Goal: Transaction & Acquisition: Purchase product/service

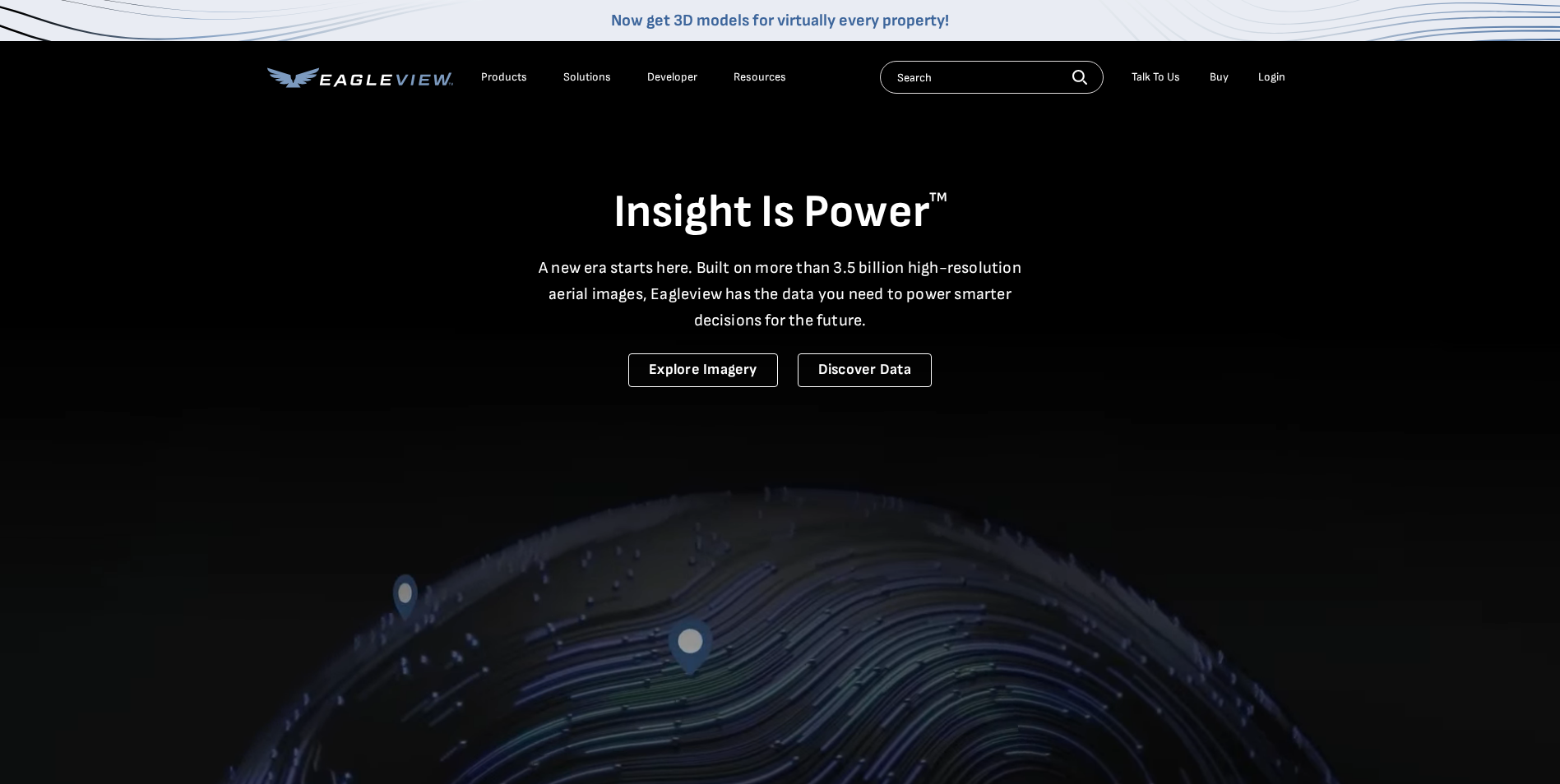
click at [1271, 73] on div "Login" at bounding box center [1272, 78] width 27 height 15
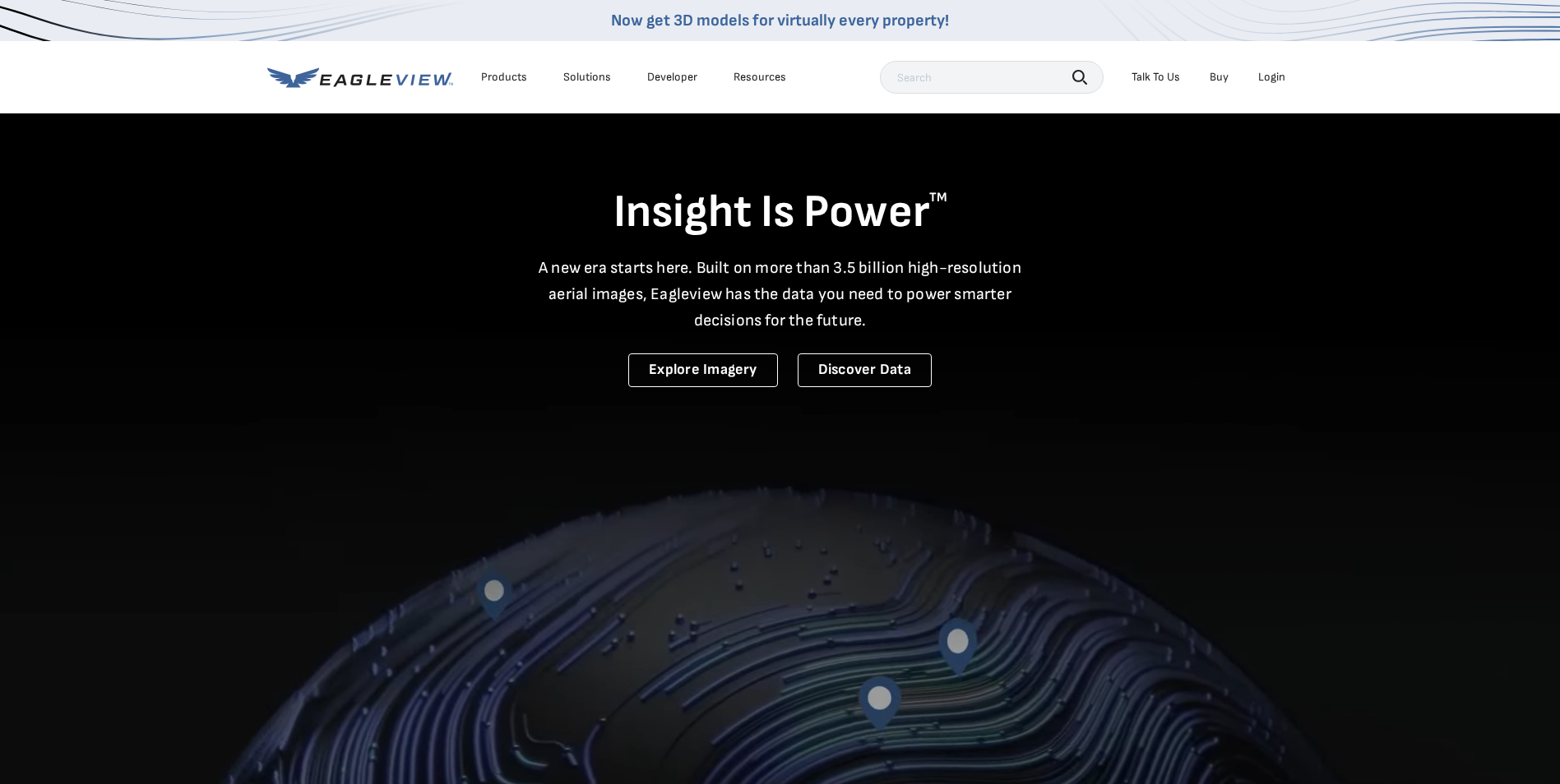
click at [1271, 73] on div "Login" at bounding box center [1272, 78] width 27 height 15
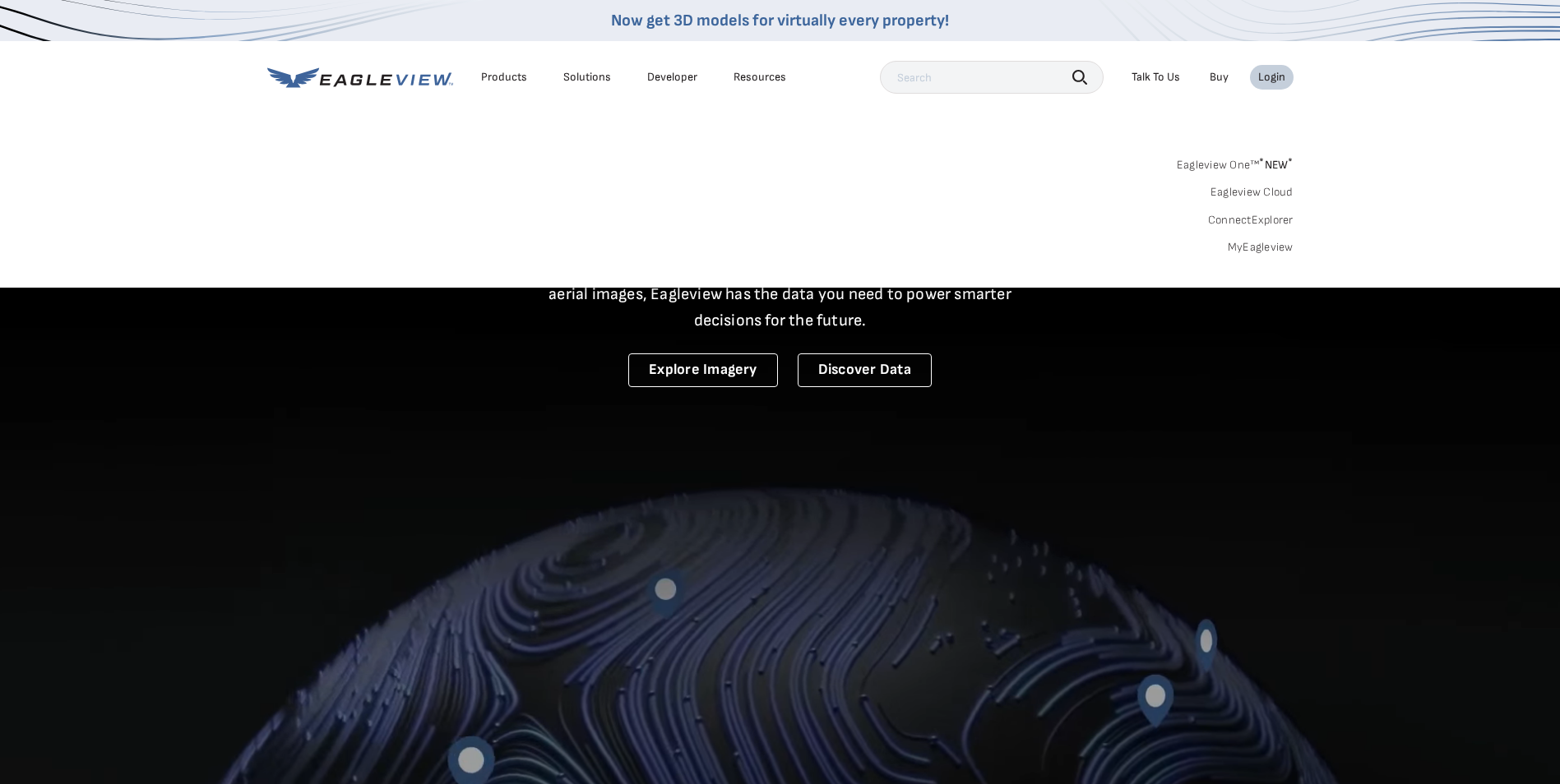
click at [1277, 244] on link "MyEagleview" at bounding box center [1261, 248] width 66 height 15
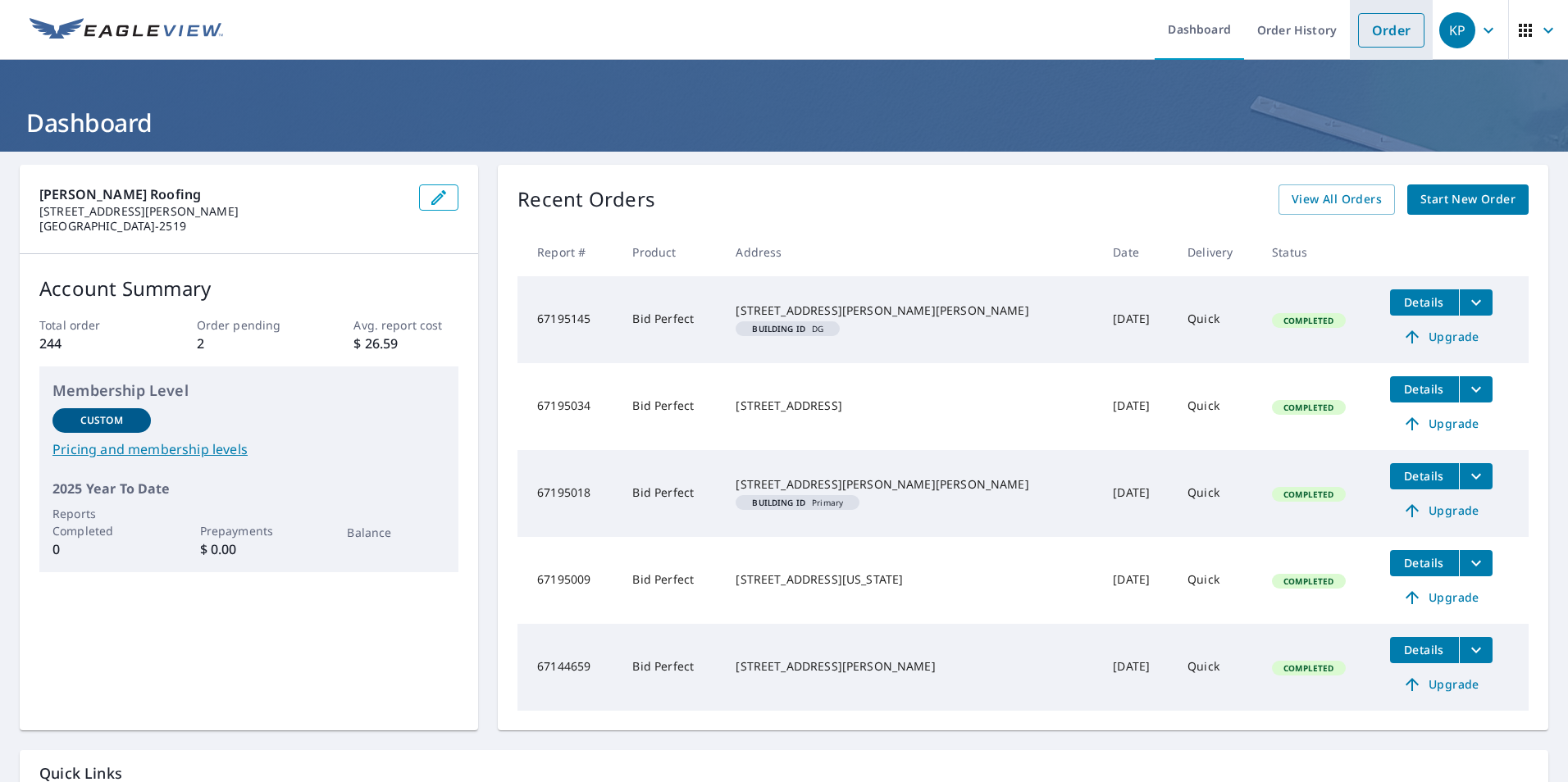
click at [1380, 27] on link "Order" at bounding box center [1391, 30] width 67 height 35
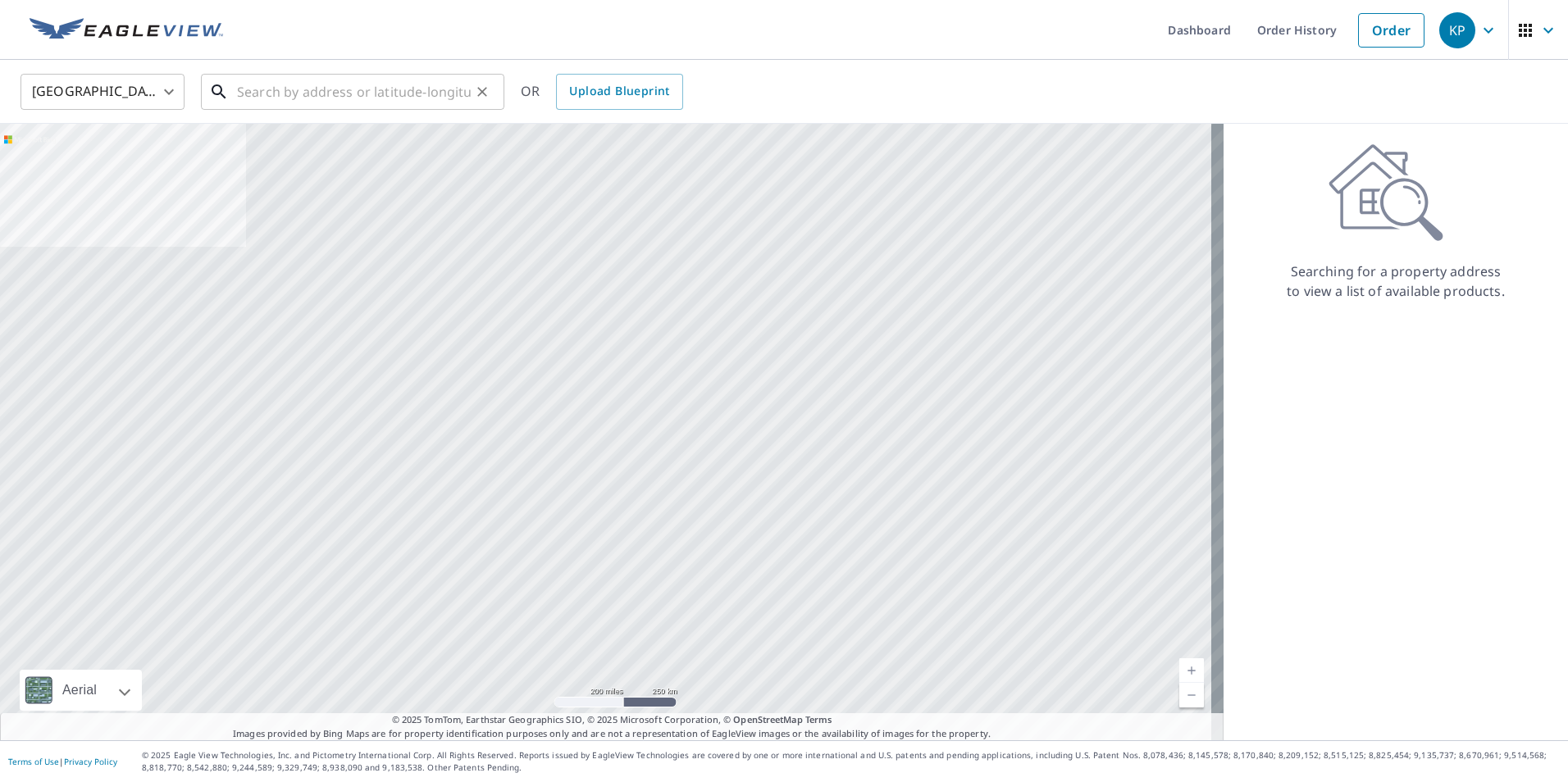
click at [355, 93] on input "text" at bounding box center [354, 92] width 234 height 46
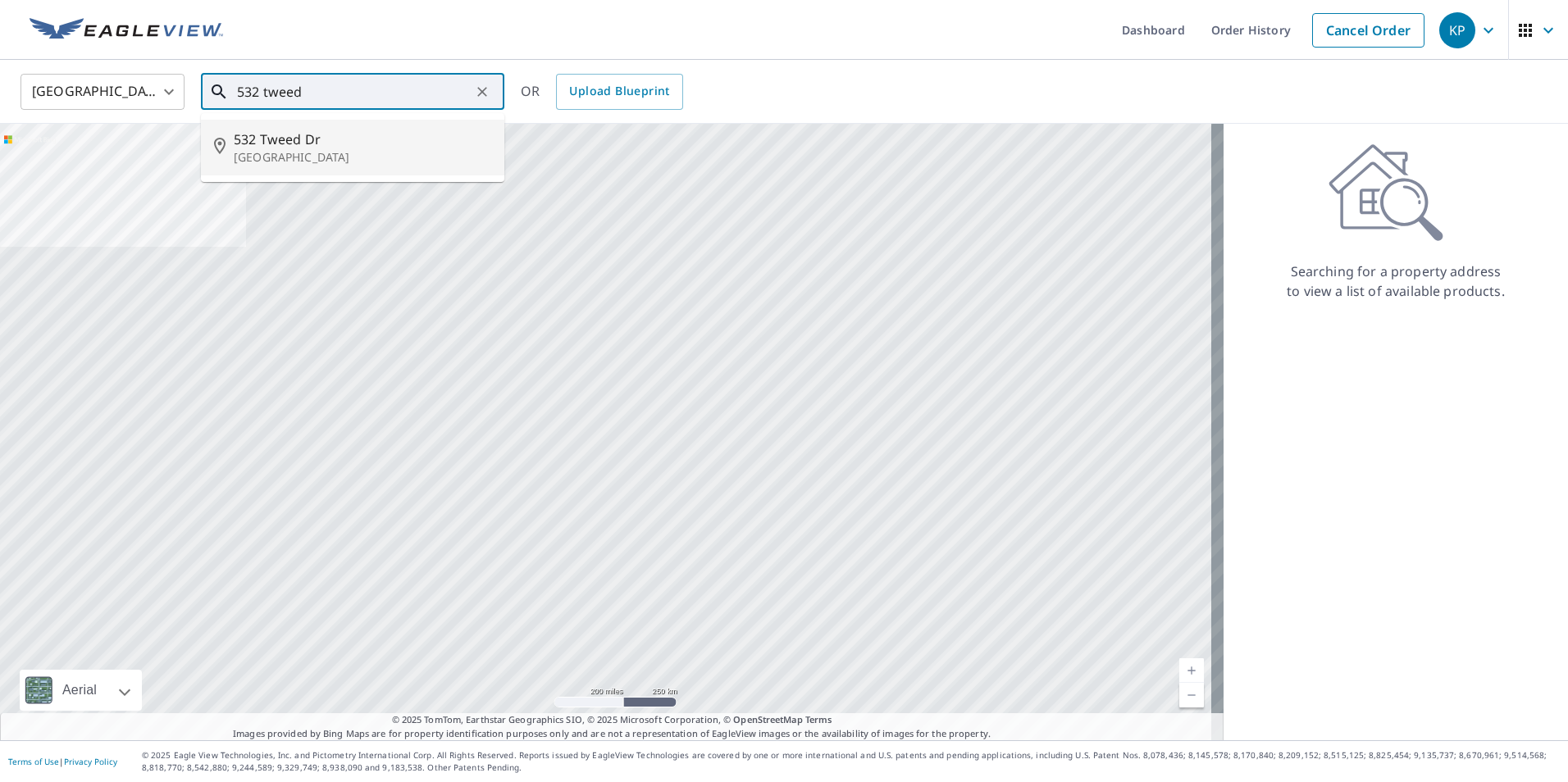
click at [307, 134] on span "532 Tweed Dr" at bounding box center [363, 139] width 257 height 20
type input "[STREET_ADDRESS]"
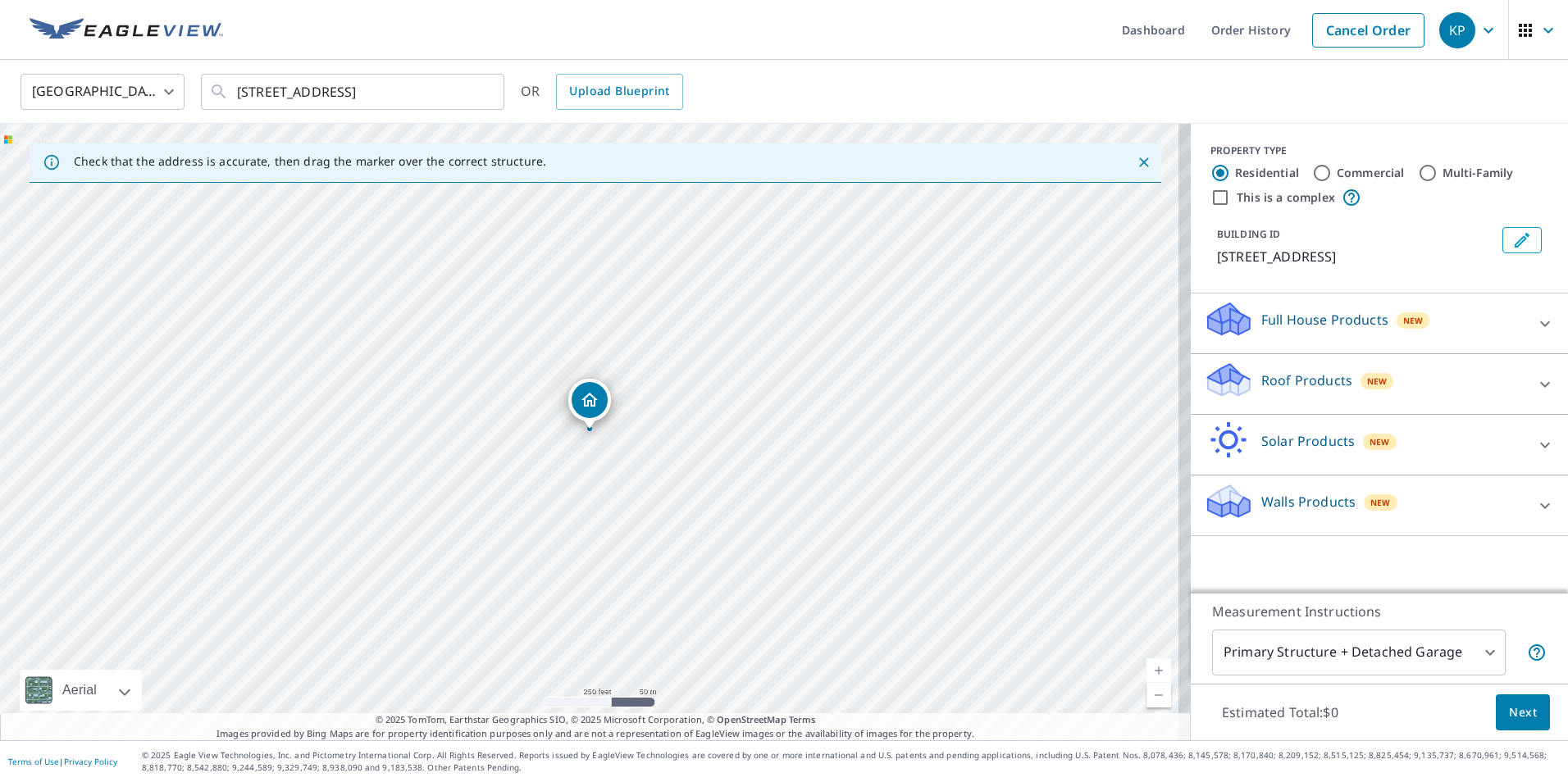
click at [1271, 384] on p "Roof Products" at bounding box center [1307, 381] width 91 height 20
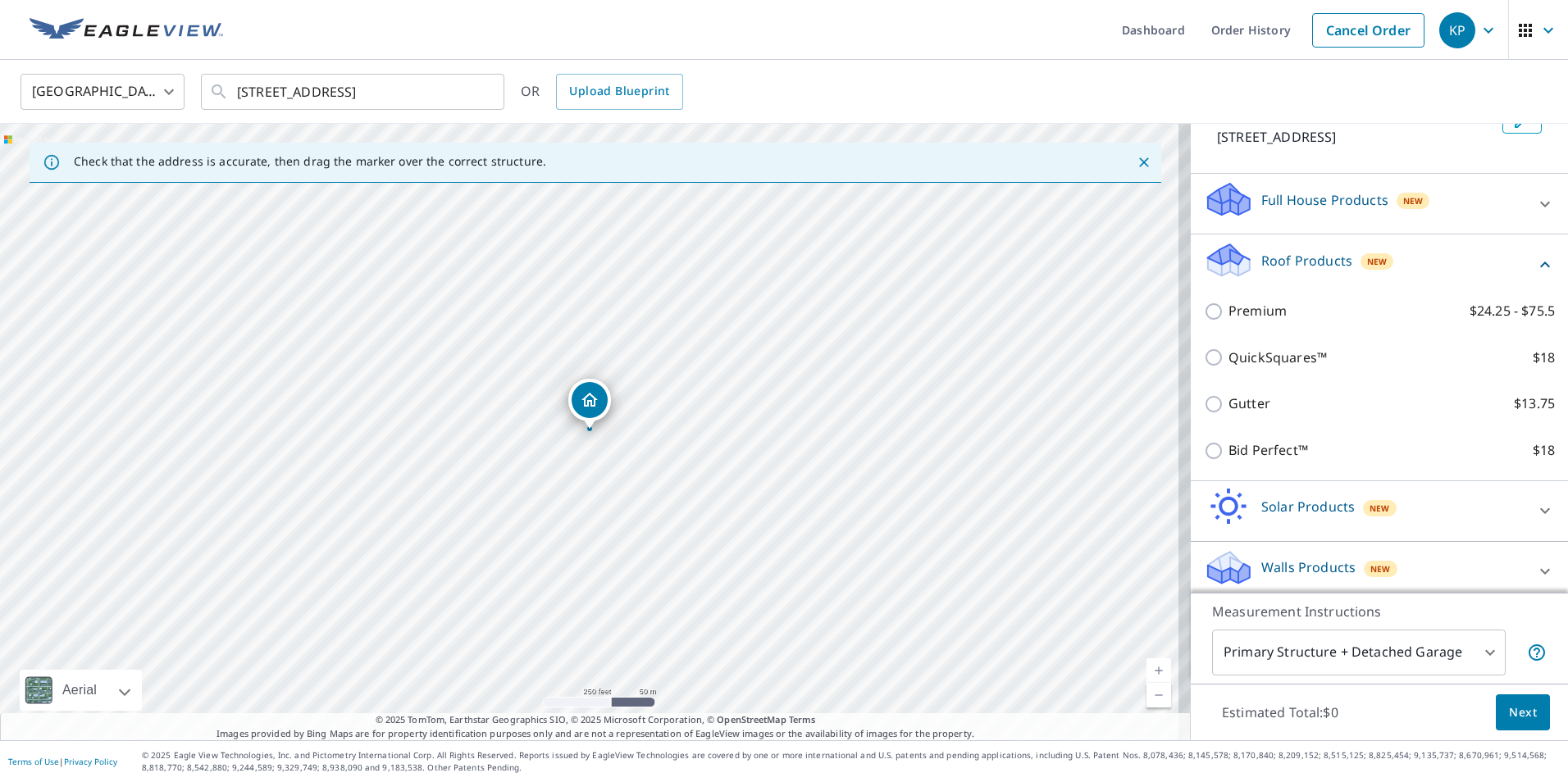
scroll to position [129, 0]
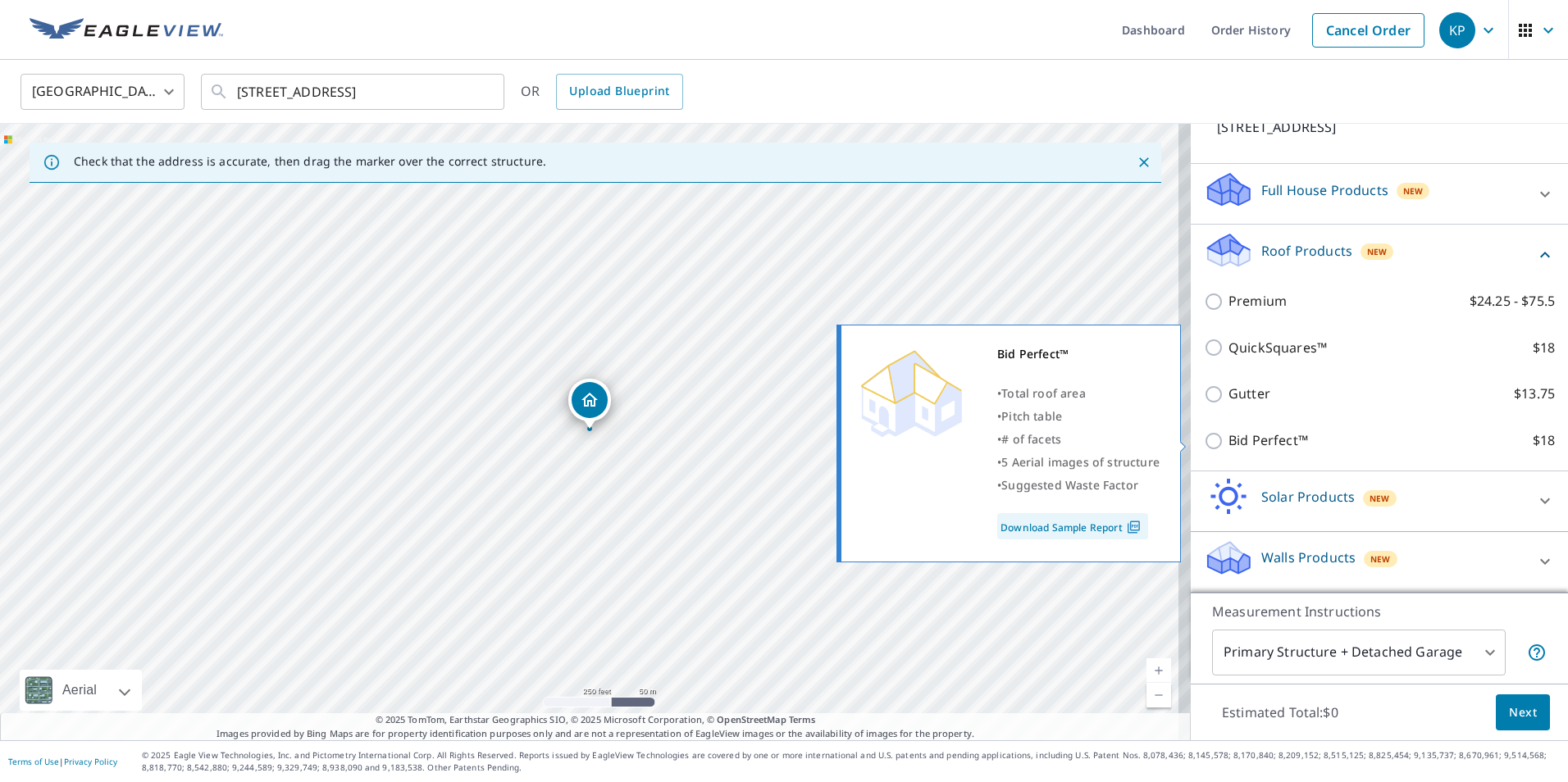
click at [1204, 443] on input "Bid Perfect™ $18" at bounding box center [1216, 441] width 25 height 20
checkbox input "true"
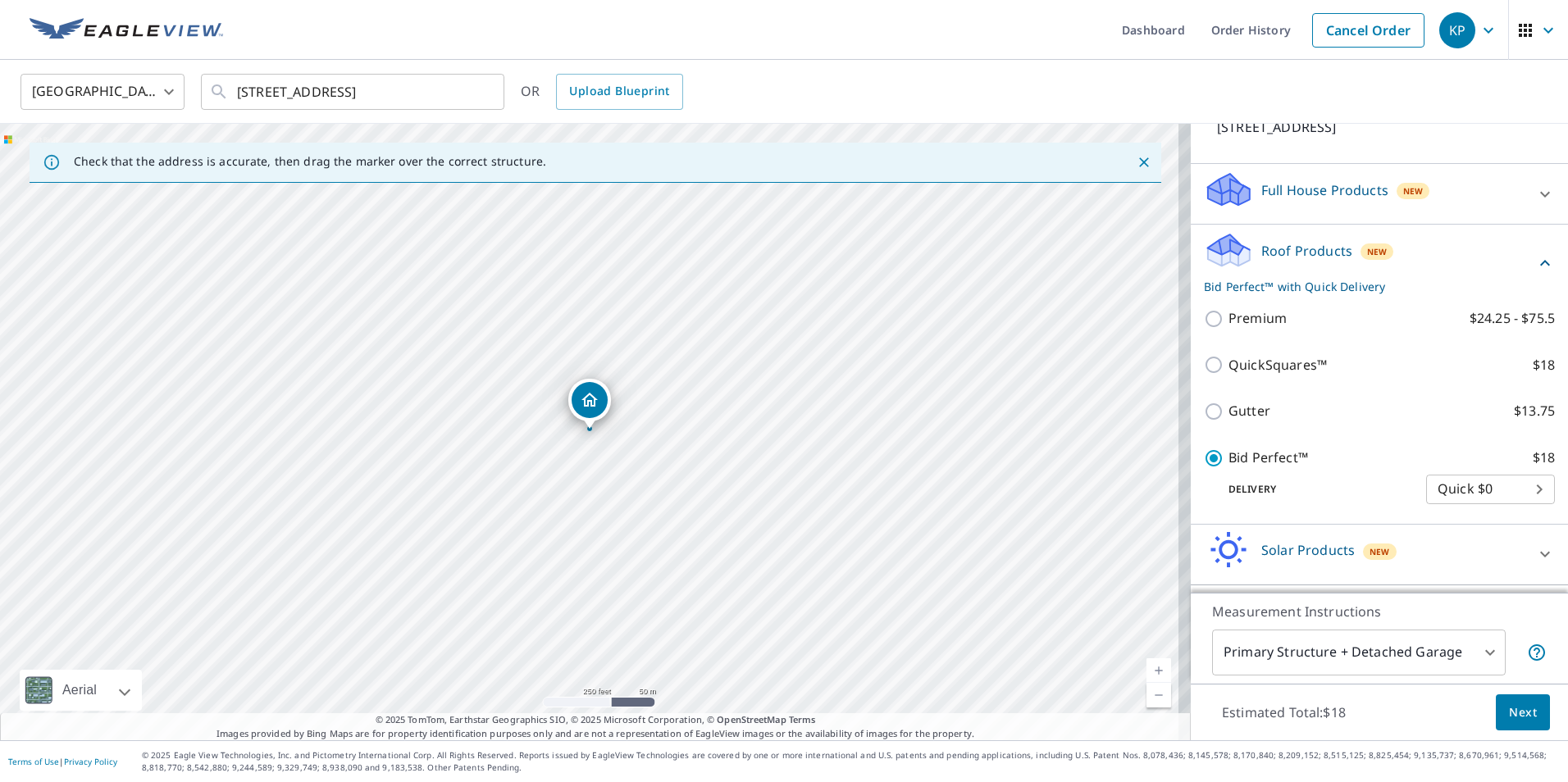
scroll to position [183, 0]
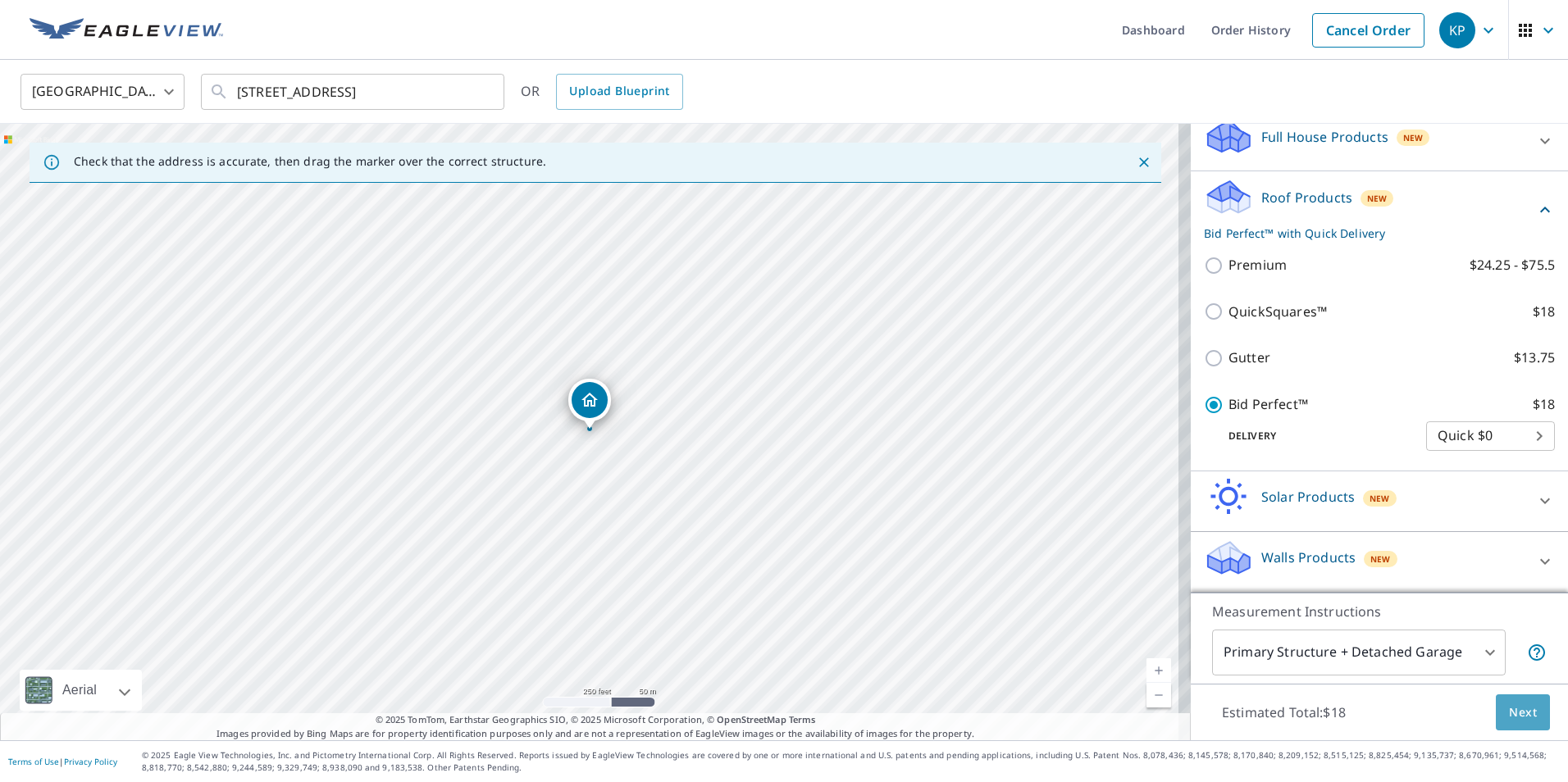
click at [1512, 710] on span "Next" at bounding box center [1523, 713] width 28 height 21
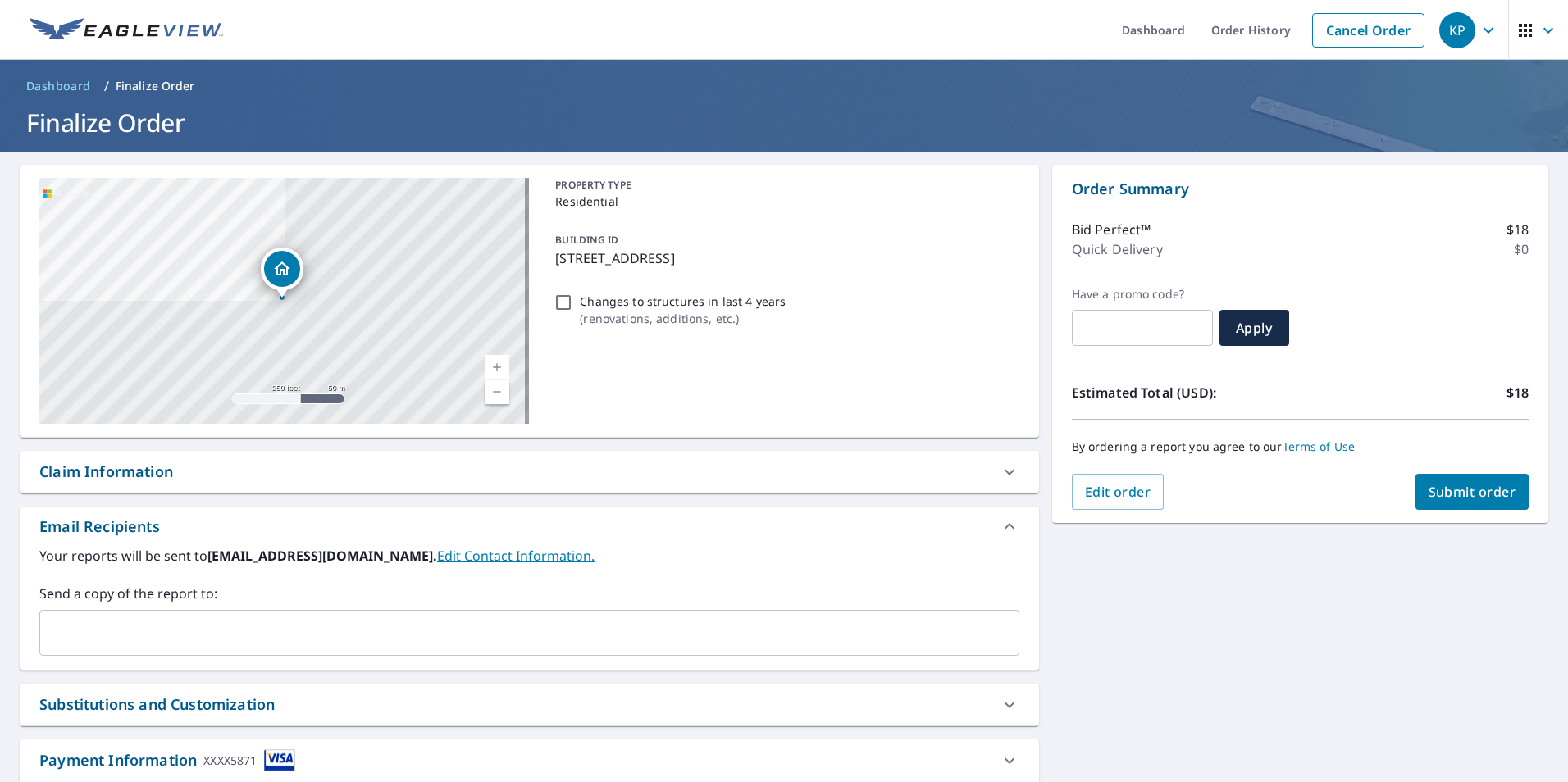
click at [1467, 492] on span "Submit order" at bounding box center [1472, 492] width 87 height 18
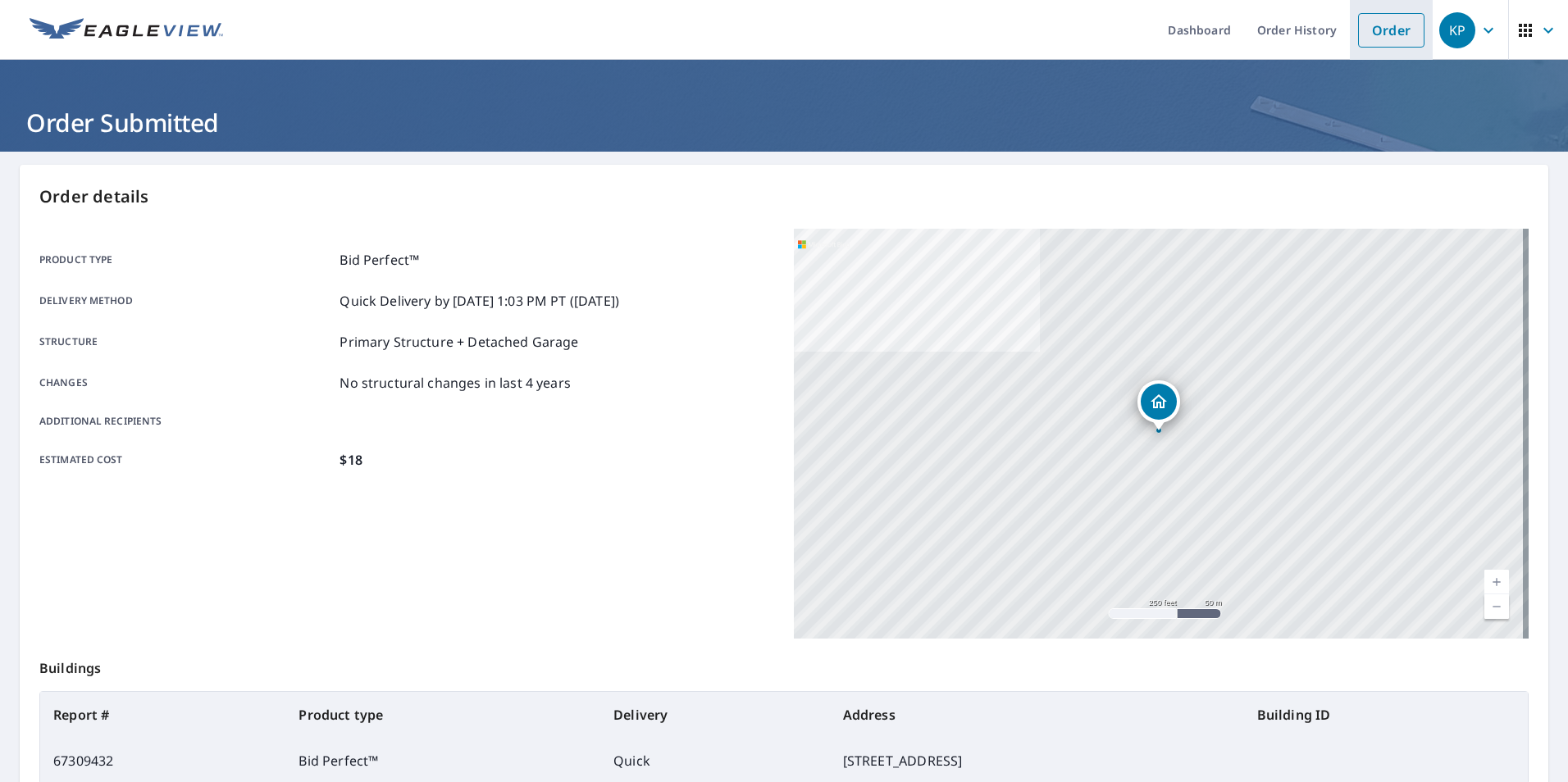
click at [1383, 28] on link "Order" at bounding box center [1391, 30] width 67 height 35
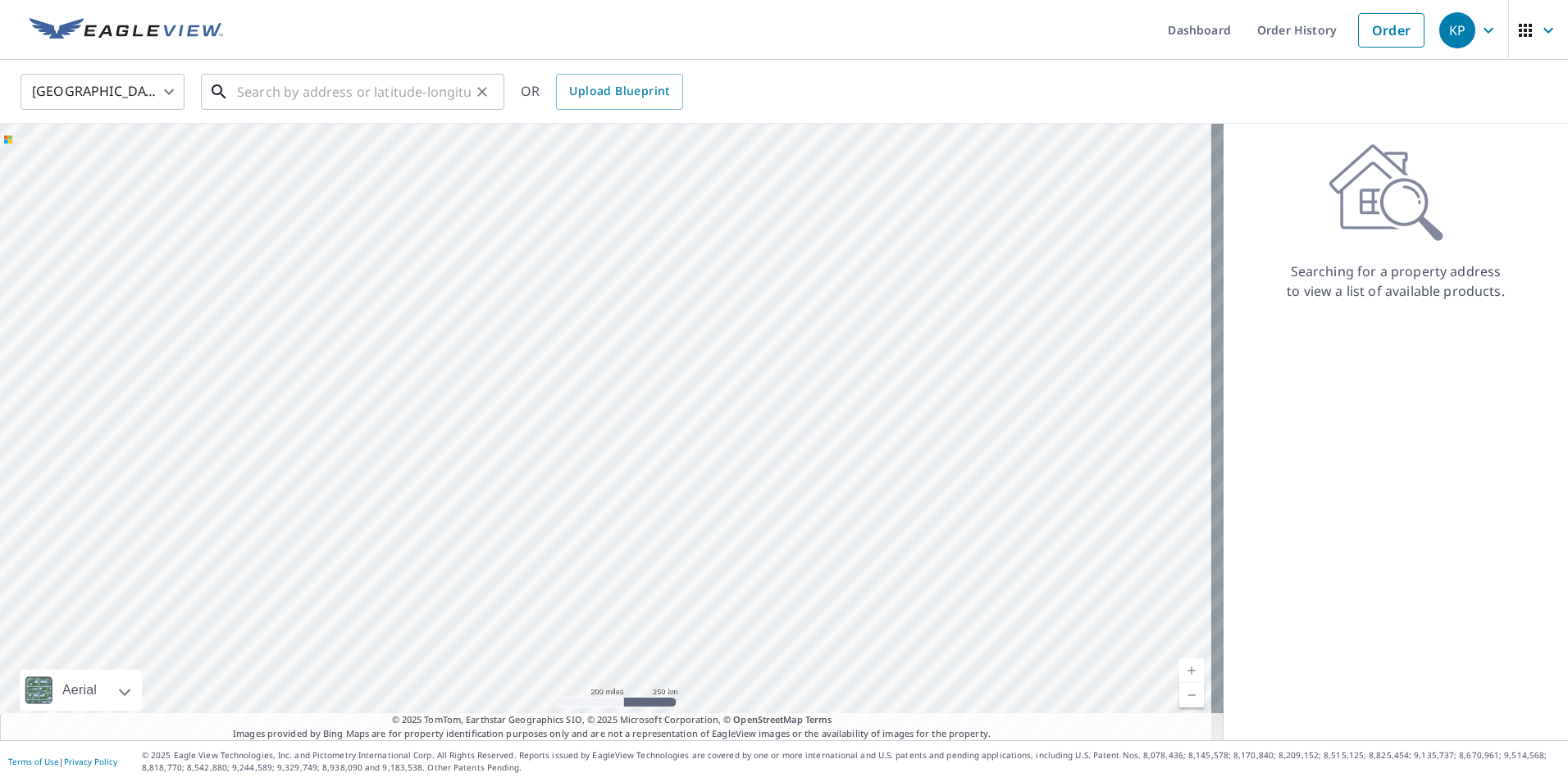
click at [451, 91] on input "text" at bounding box center [354, 92] width 234 height 46
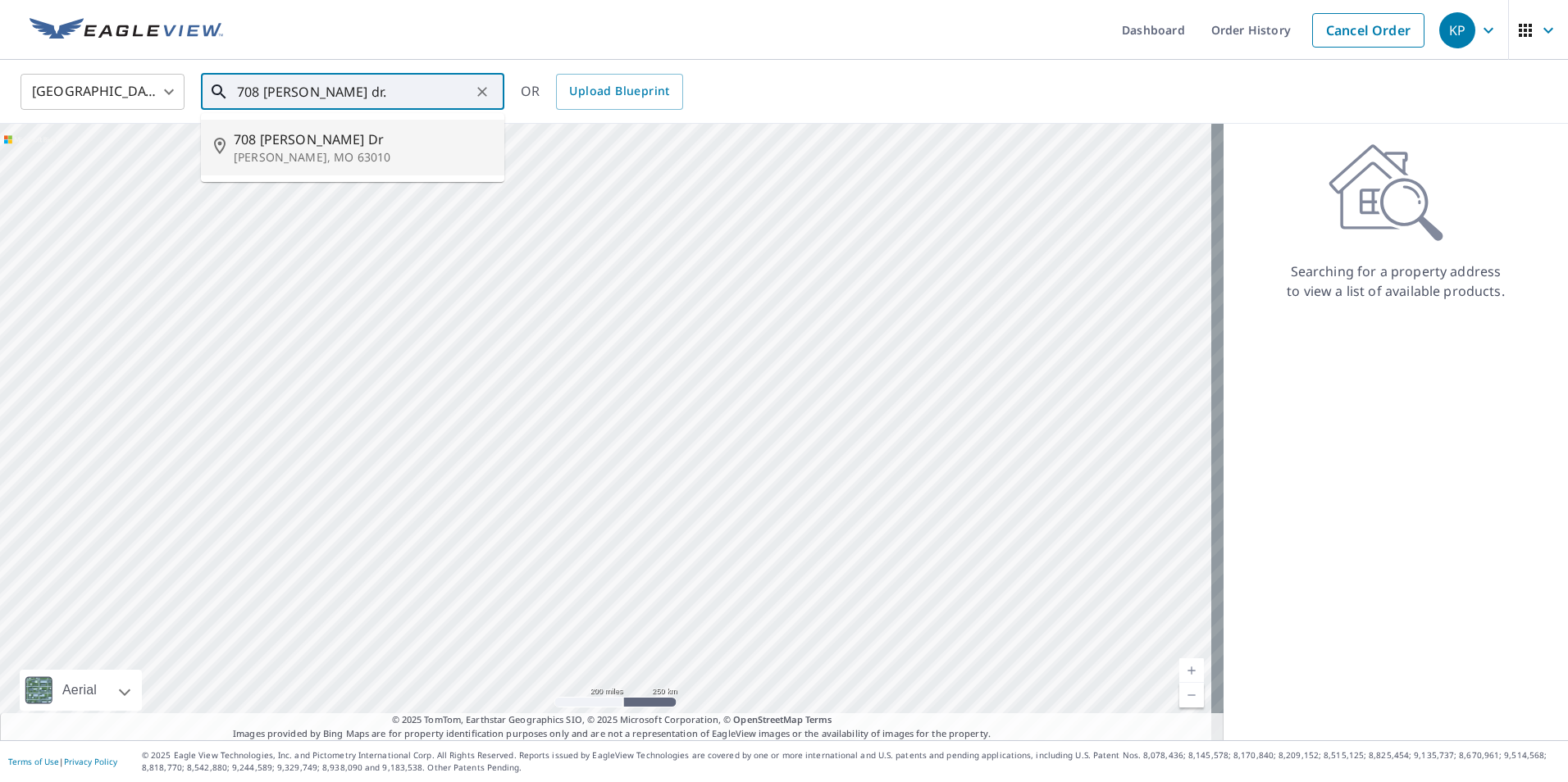
click at [330, 145] on span "708 [PERSON_NAME] Dr" at bounding box center [363, 139] width 257 height 20
type input "[STREET_ADDRESS][PERSON_NAME][PERSON_NAME]"
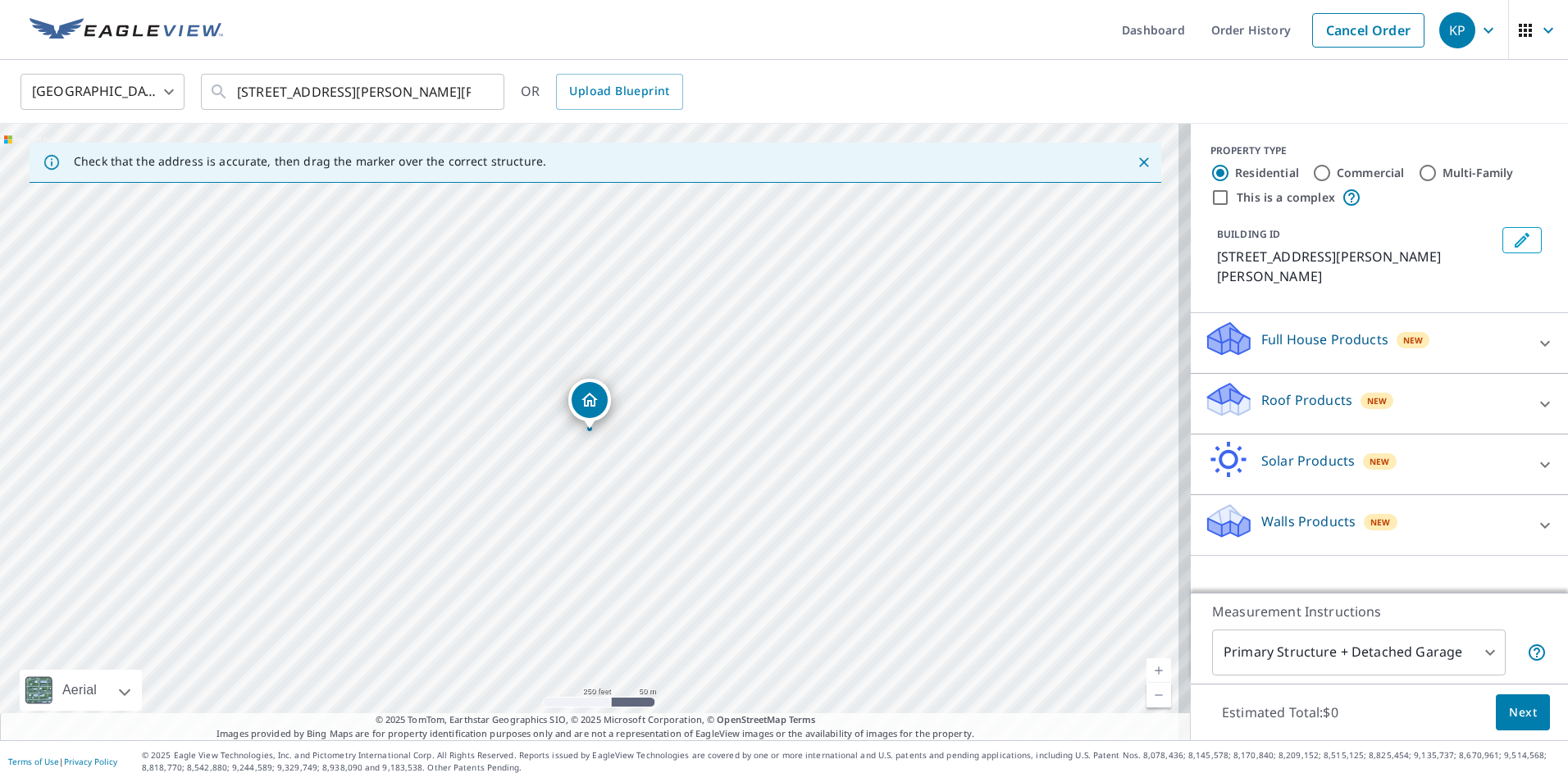
click at [1288, 391] on p "Roof Products" at bounding box center [1307, 400] width 91 height 20
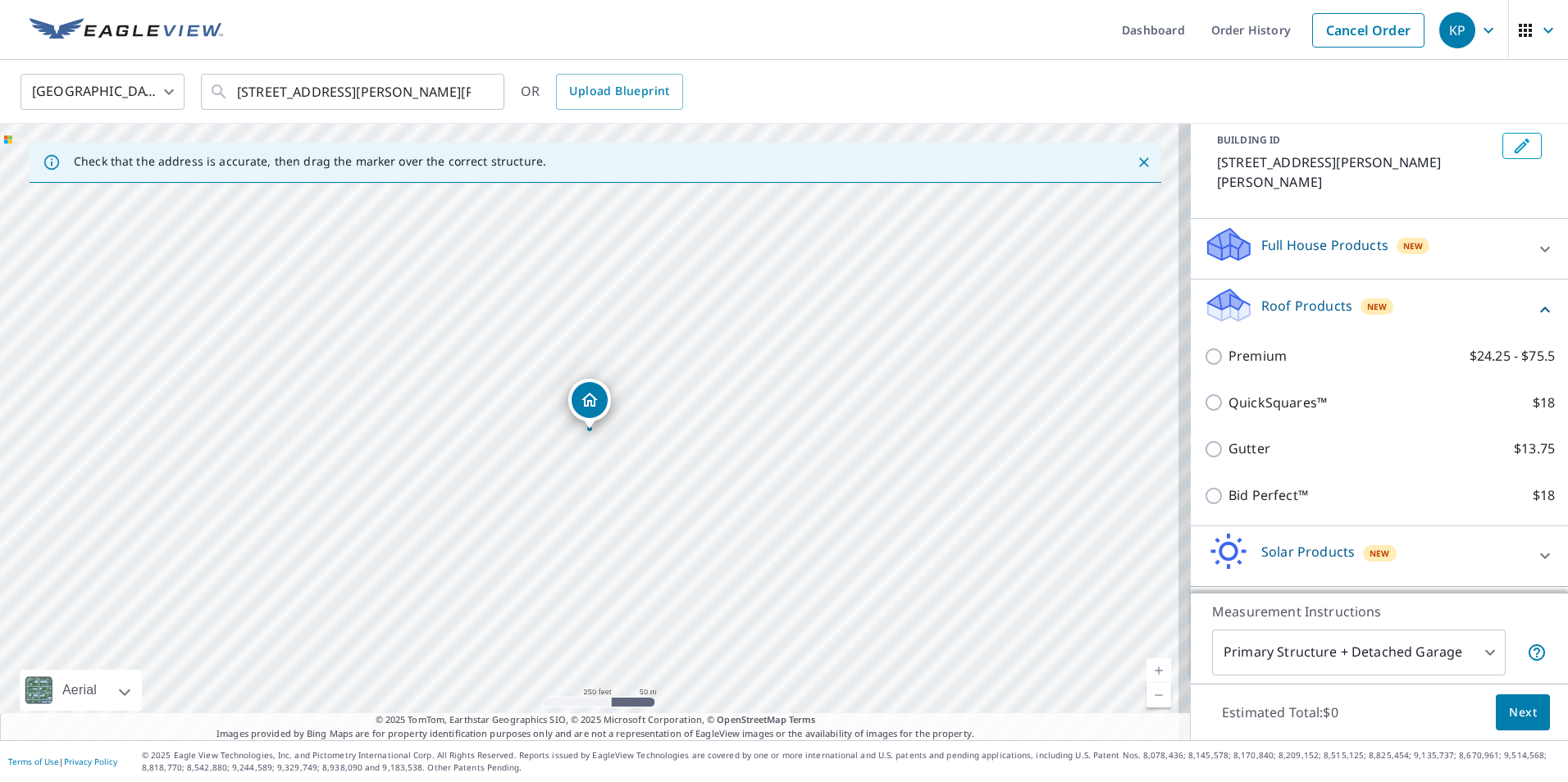
scroll to position [129, 0]
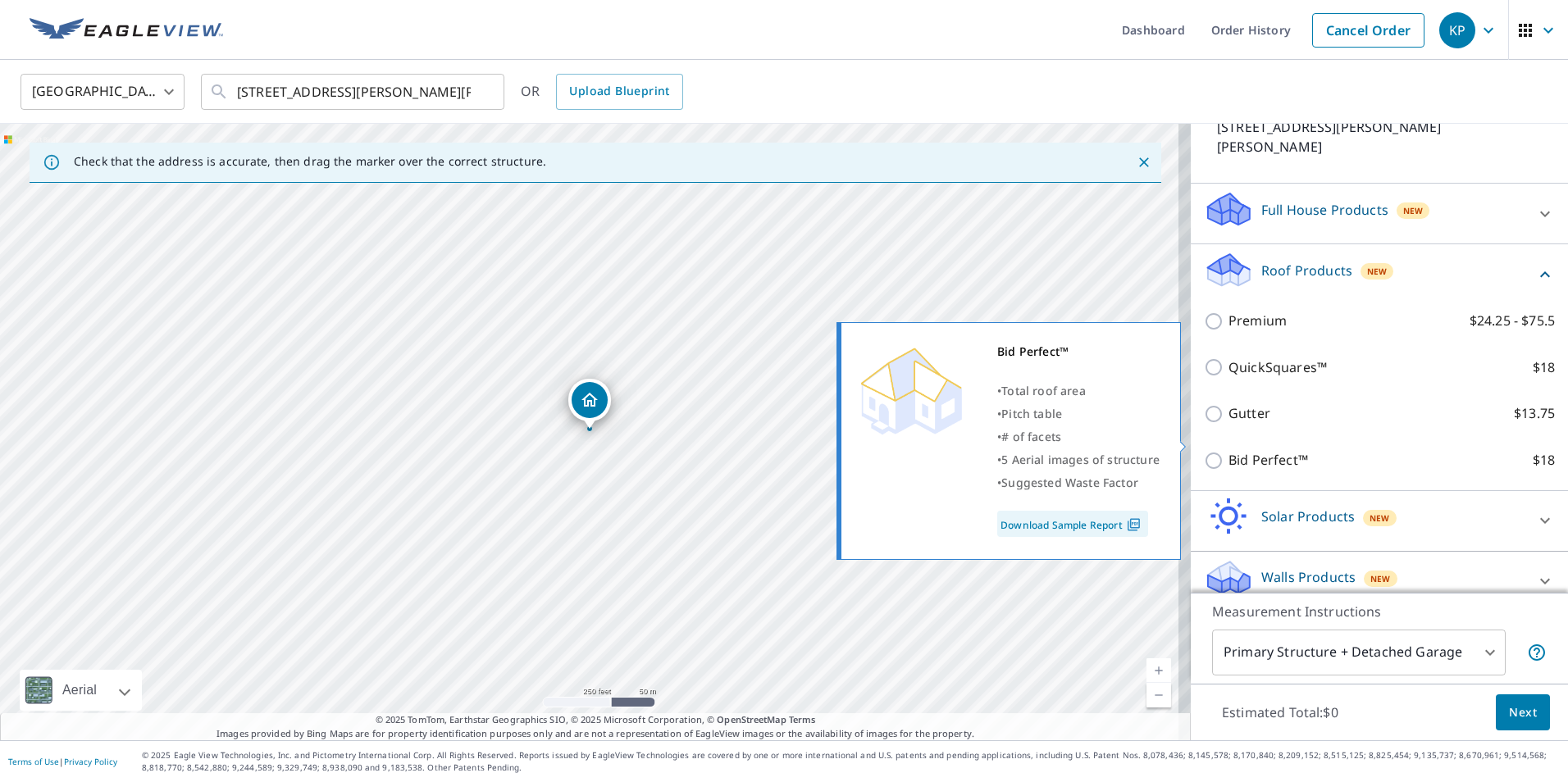
click at [1204, 451] on input "Bid Perfect™ $18" at bounding box center [1216, 461] width 25 height 20
checkbox input "true"
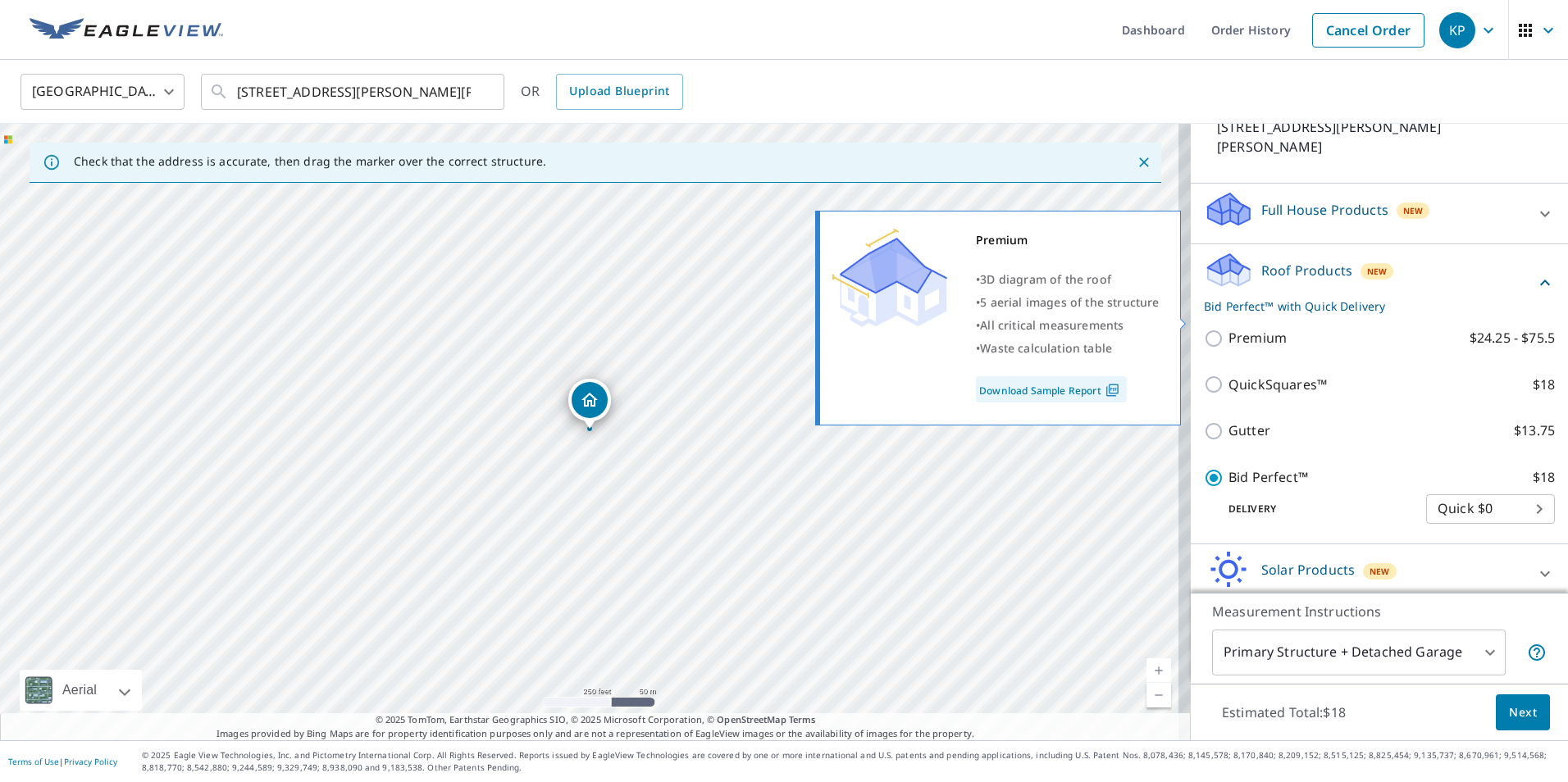
click at [1204, 329] on input "Premium $24.25 - $75.5" at bounding box center [1216, 339] width 25 height 20
checkbox input "true"
checkbox input "false"
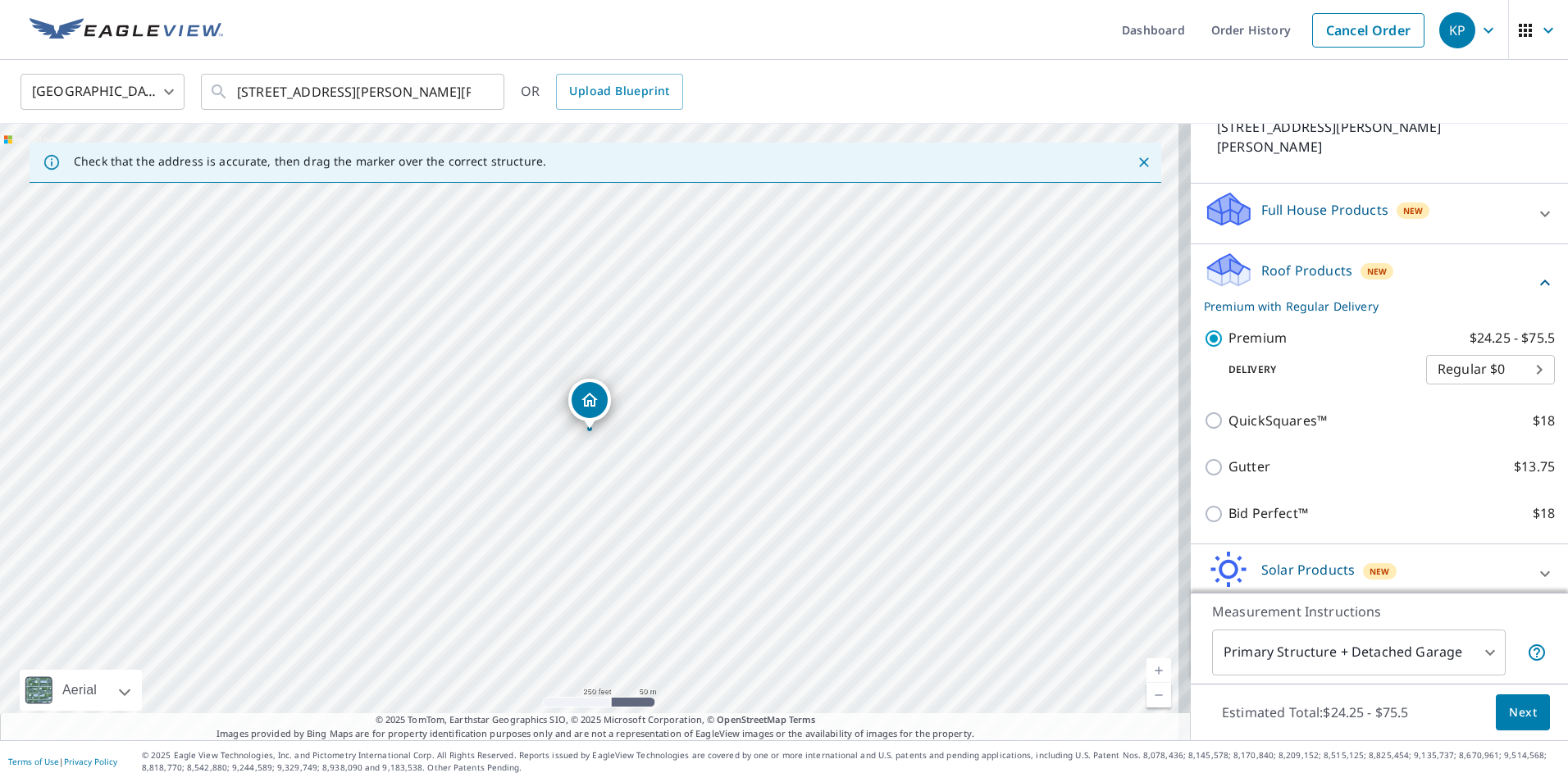
click at [1512, 711] on span "Next" at bounding box center [1523, 713] width 28 height 21
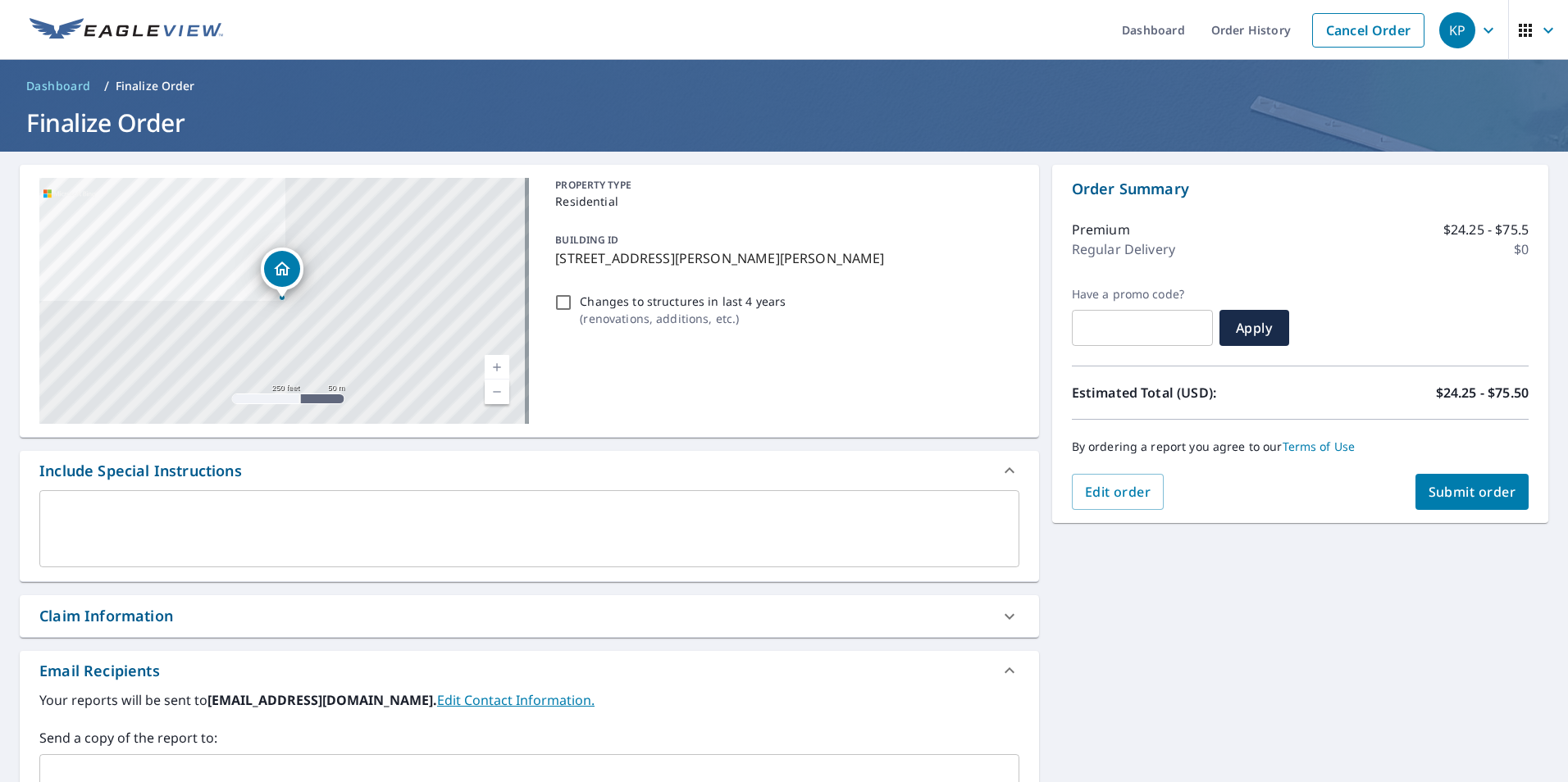
click at [1454, 489] on span "Submit order" at bounding box center [1472, 492] width 87 height 18
